Goal: Task Accomplishment & Management: Use online tool/utility

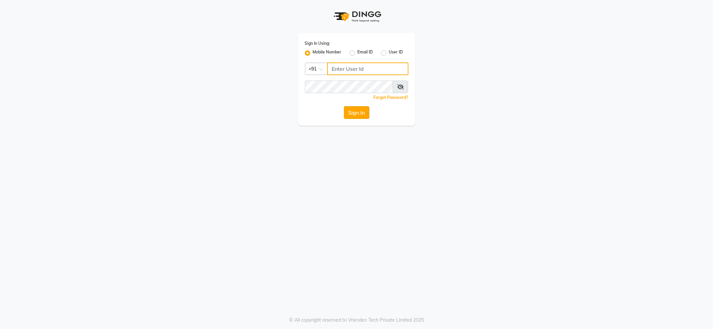
type input "7888029666"
click at [351, 114] on button "Sign In" at bounding box center [356, 112] width 25 height 13
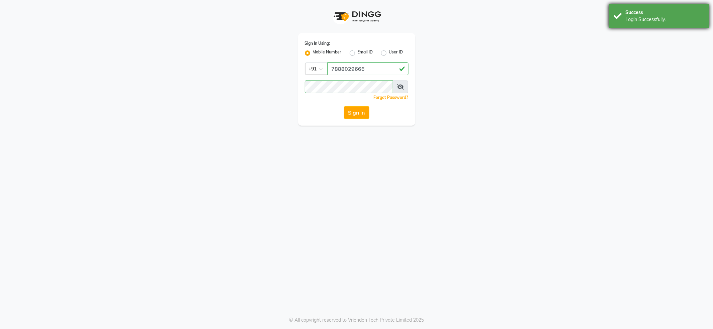
click at [618, 18] on div "Success Login Successfully." at bounding box center [659, 16] width 100 height 24
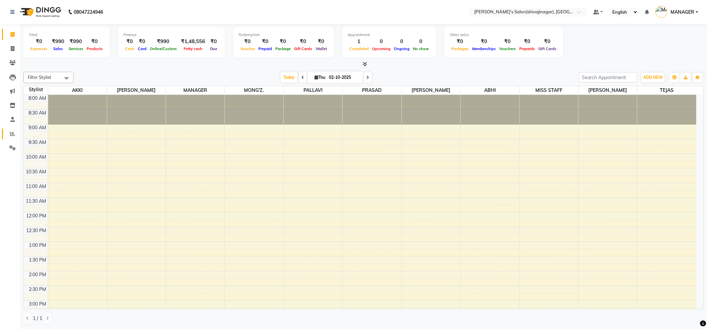
click at [12, 130] on span at bounding box center [13, 134] width 12 height 8
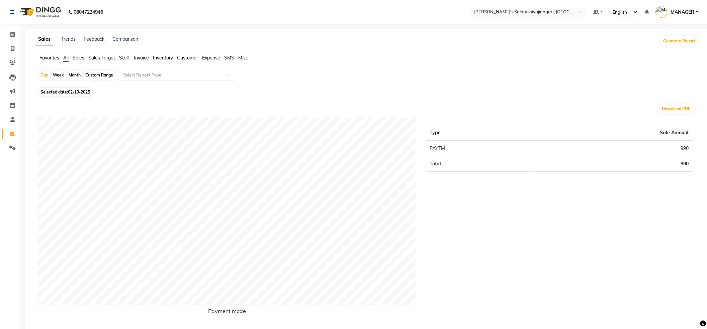
click at [73, 74] on div "Month" at bounding box center [74, 75] width 15 height 9
select select "10"
select select "2025"
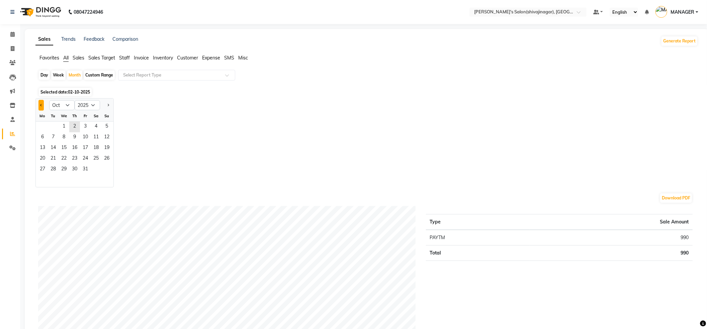
click at [39, 106] on button "Previous month" at bounding box center [40, 105] width 5 height 11
select select "9"
click at [45, 125] on span "1" at bounding box center [42, 127] width 11 height 11
